Goal: Book appointment/travel/reservation

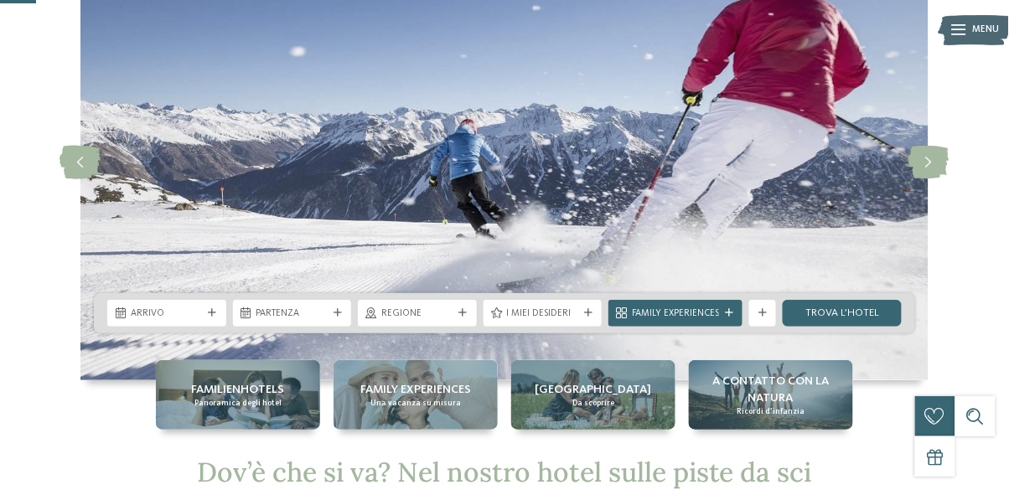
scroll to position [121, 0]
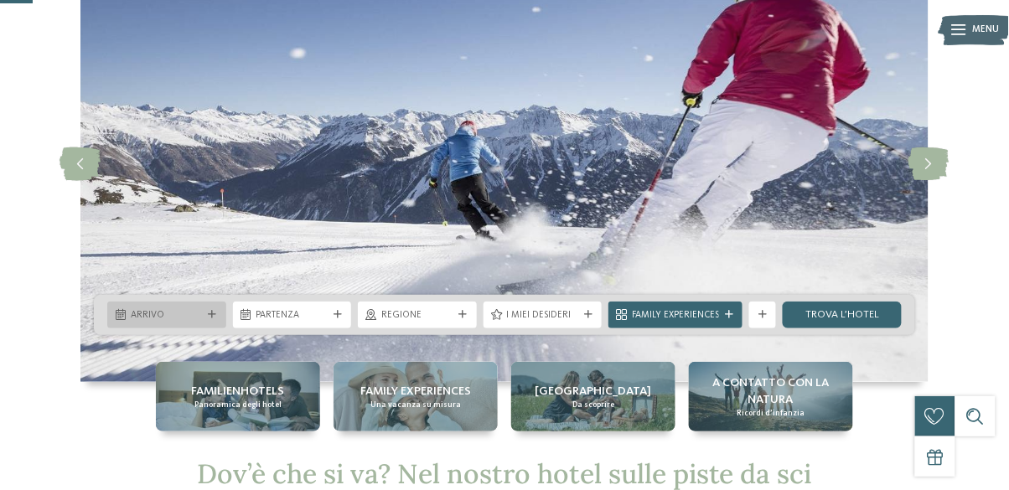
click at [211, 314] on icon at bounding box center [213, 315] width 8 height 8
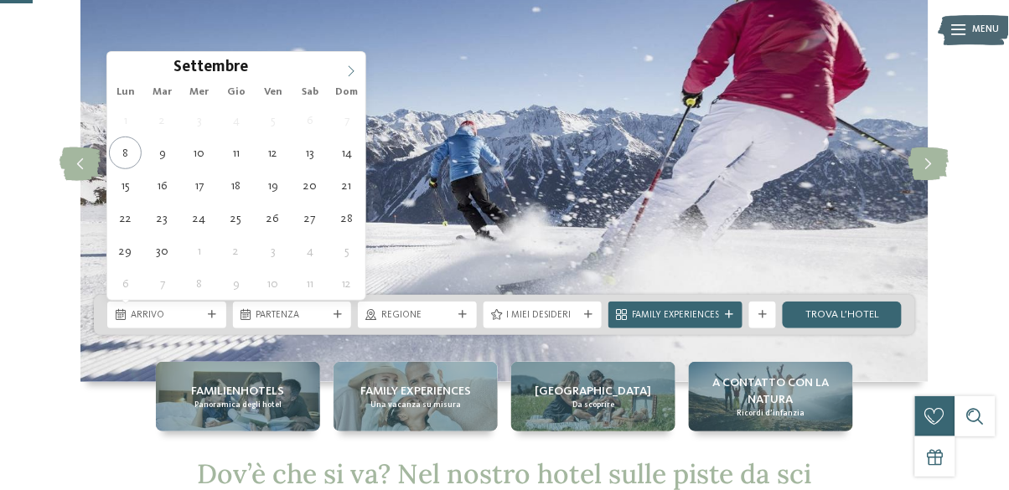
click at [344, 68] on span at bounding box center [351, 66] width 29 height 29
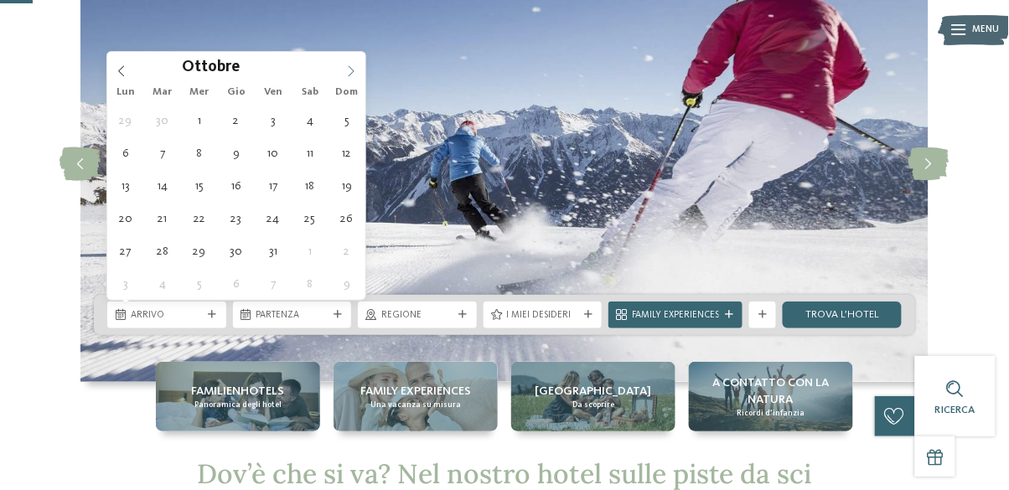
click at [350, 69] on icon at bounding box center [351, 71] width 12 height 12
click at [345, 65] on icon at bounding box center [351, 71] width 12 height 12
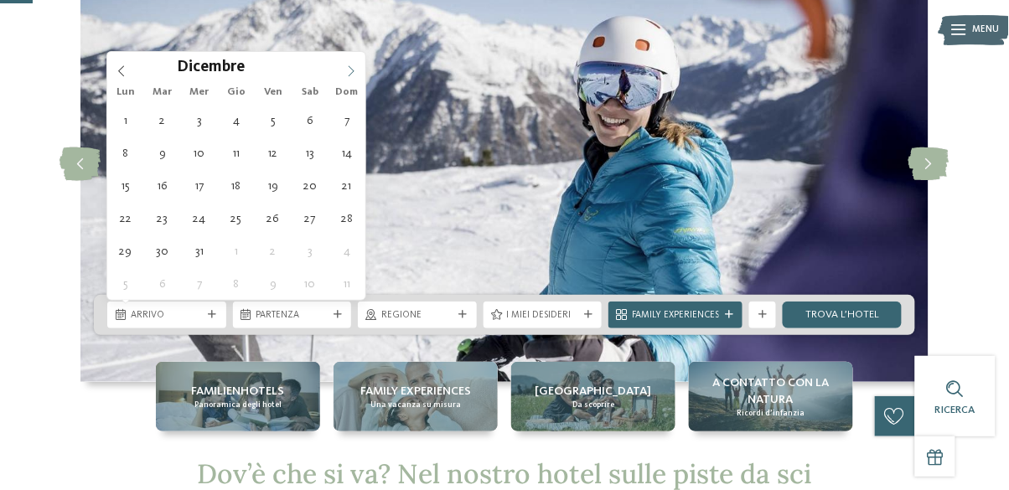
click at [345, 66] on icon at bounding box center [351, 71] width 12 height 12
type input "****"
click at [347, 76] on span at bounding box center [351, 66] width 29 height 29
type div "[DATE]"
type input "****"
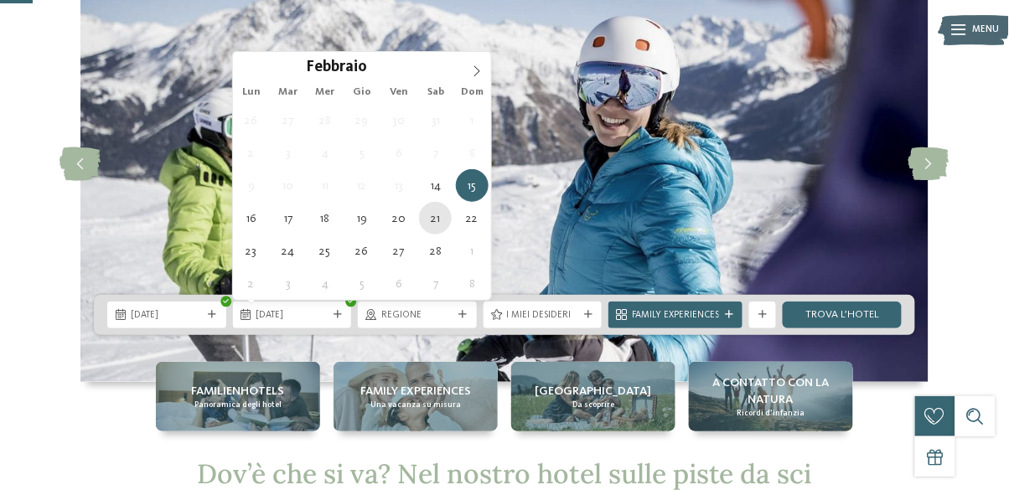
type div "[DATE]"
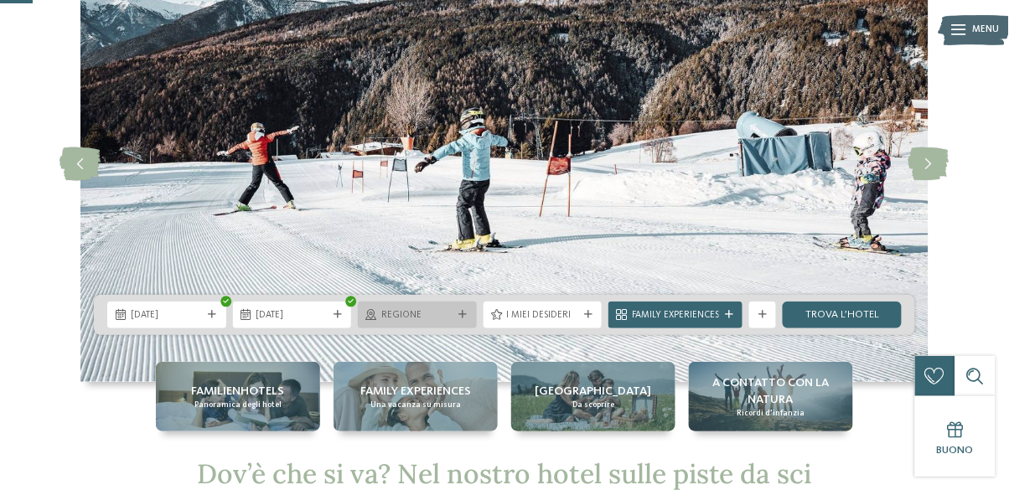
click at [464, 316] on icon at bounding box center [463, 315] width 8 height 8
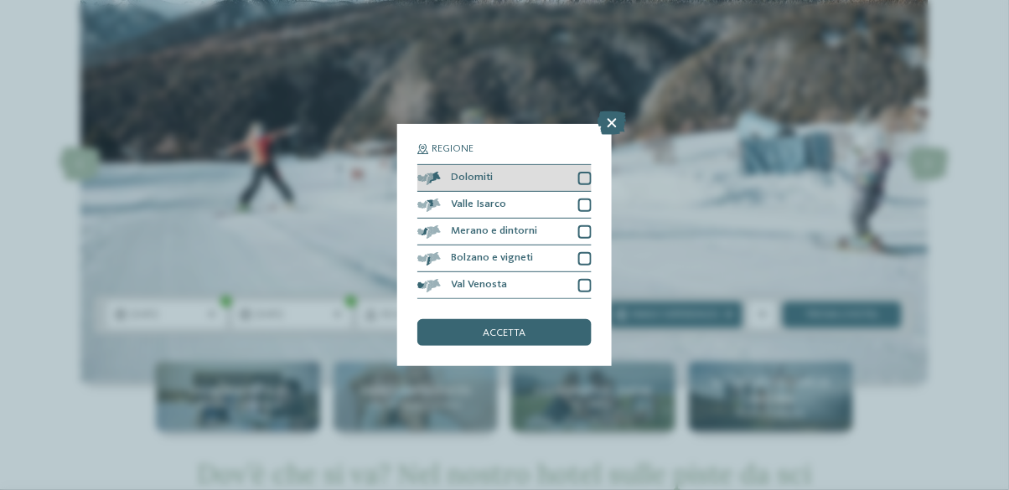
click at [588, 168] on div "Dolomiti" at bounding box center [504, 178] width 174 height 27
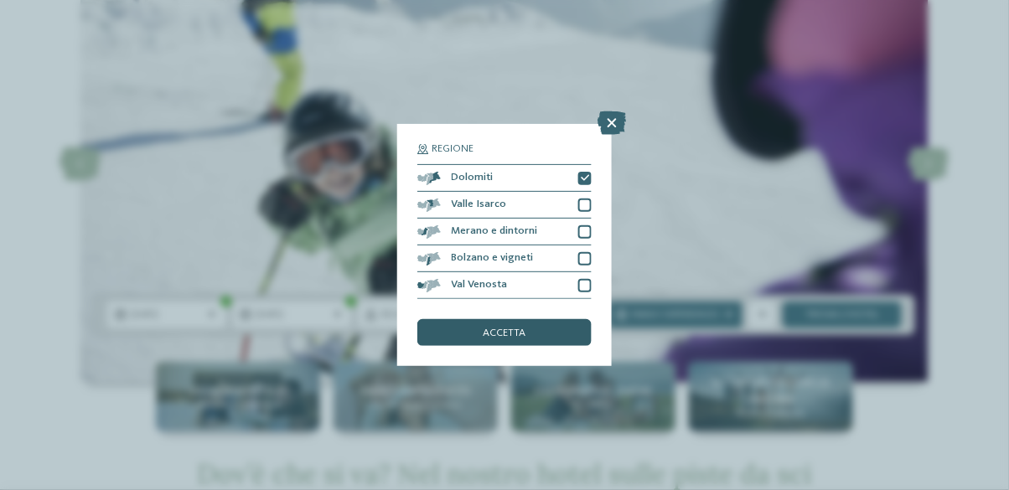
click at [542, 330] on div "accetta" at bounding box center [504, 332] width 174 height 27
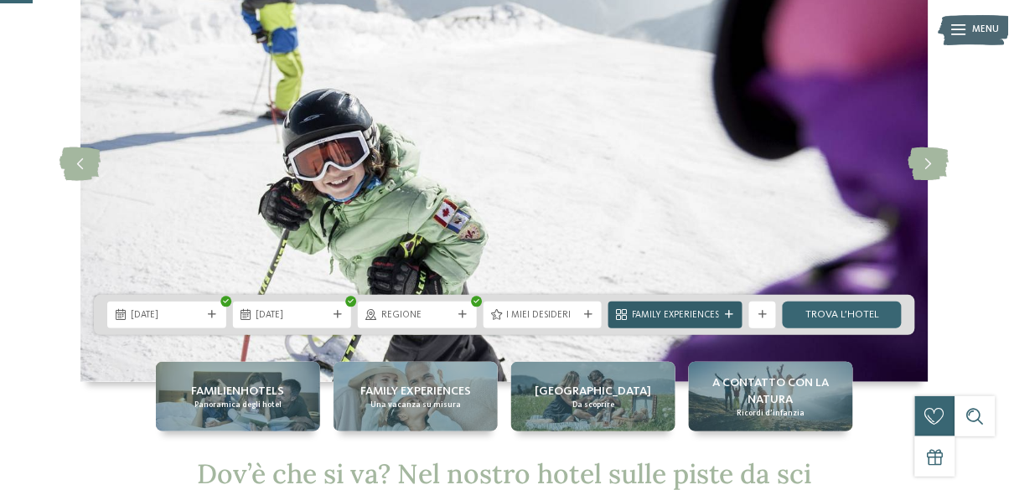
click at [728, 314] on icon at bounding box center [729, 315] width 8 height 8
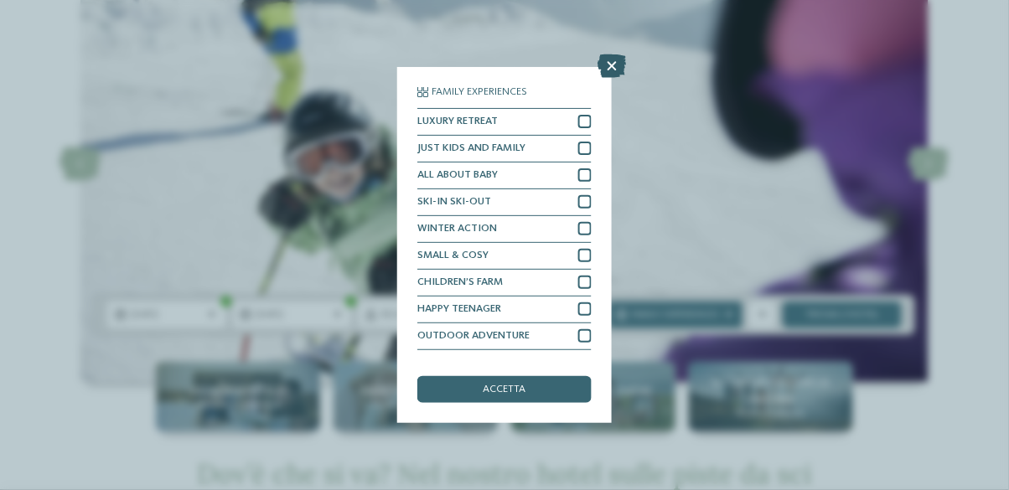
click at [614, 54] on icon at bounding box center [612, 65] width 29 height 23
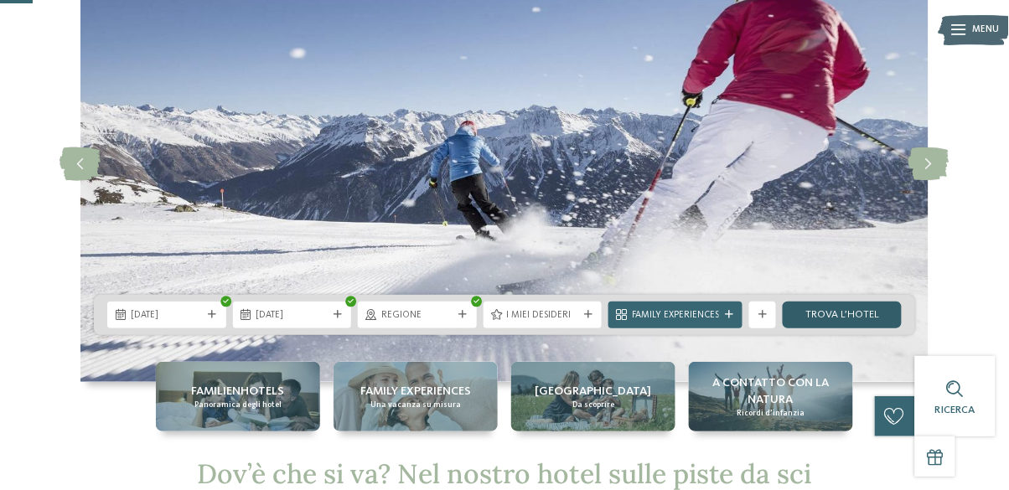
click at [875, 308] on link "trova l’hotel" at bounding box center [842, 315] width 119 height 27
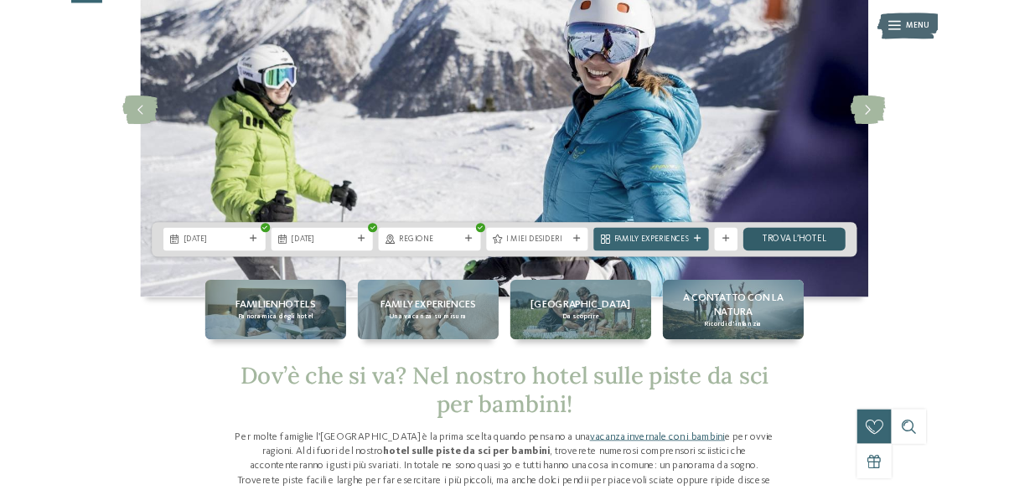
scroll to position [201, 0]
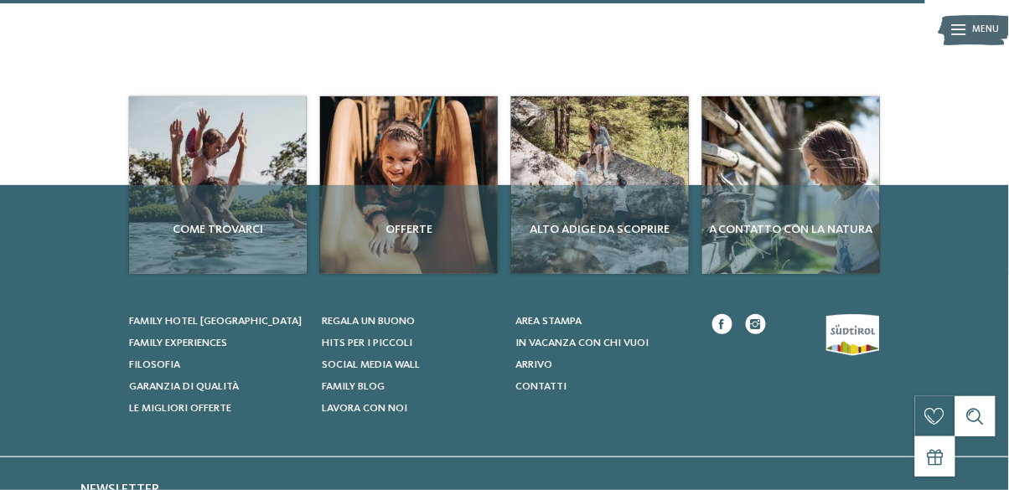
scroll to position [1853, 0]
